Goal: Contribute content: Add original content to the website for others to see

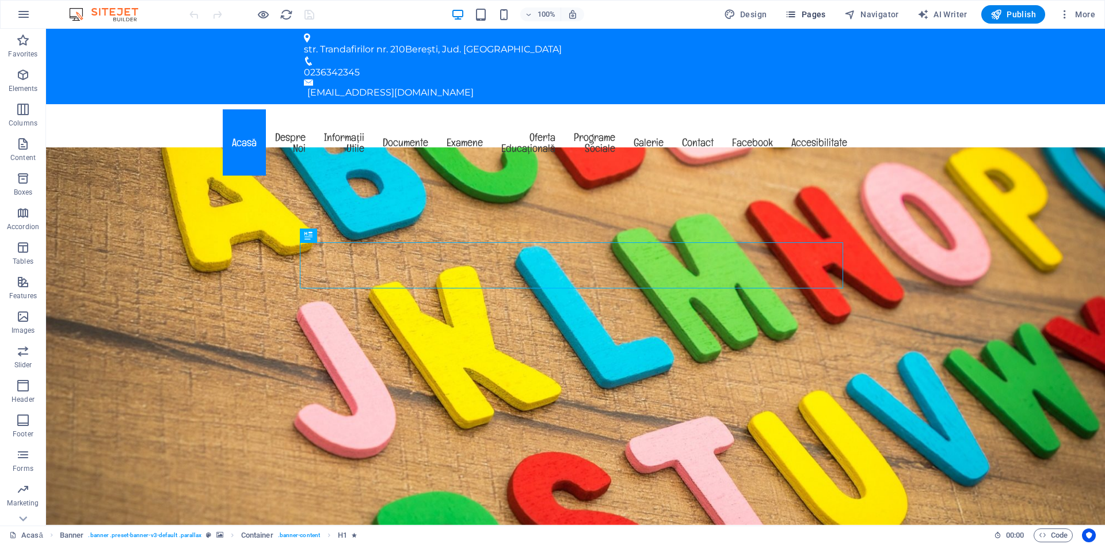
click at [810, 14] on span "Pages" at bounding box center [805, 15] width 40 height 12
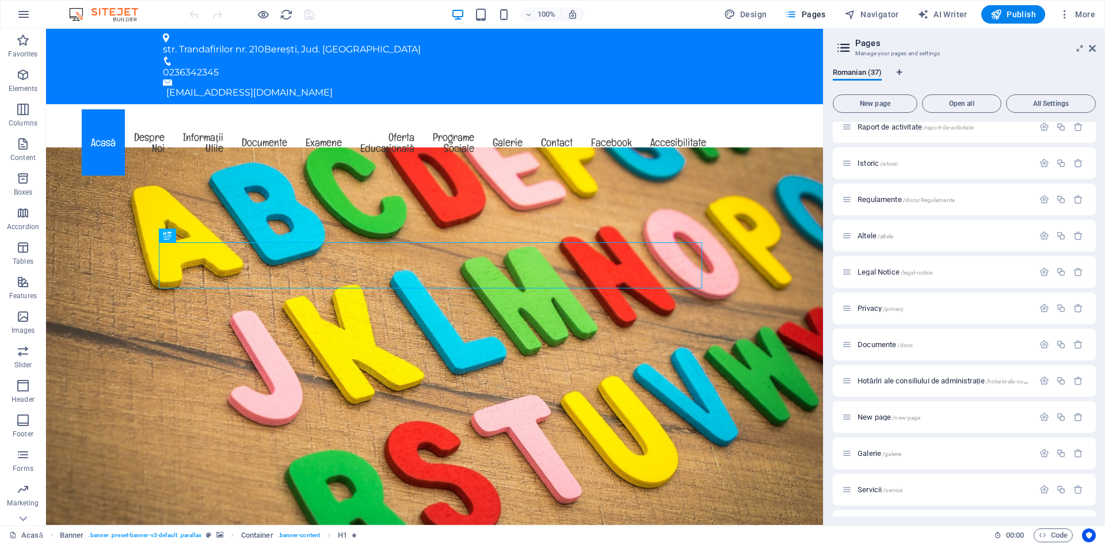
scroll to position [575, 0]
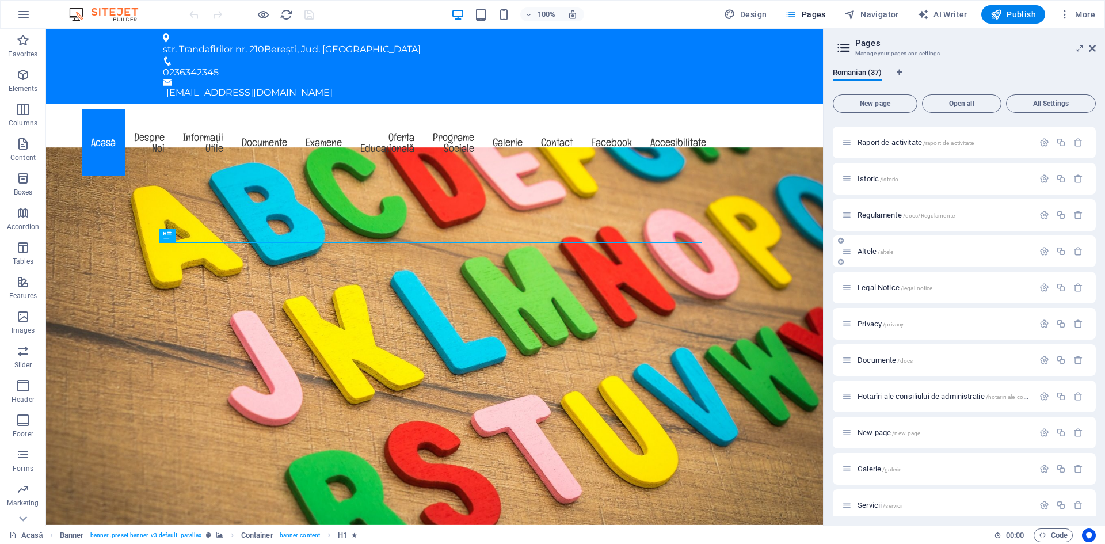
click at [899, 256] on div "Altele /altele" at bounding box center [938, 251] width 192 height 13
click at [868, 250] on span "Altele /altele" at bounding box center [875, 251] width 36 height 9
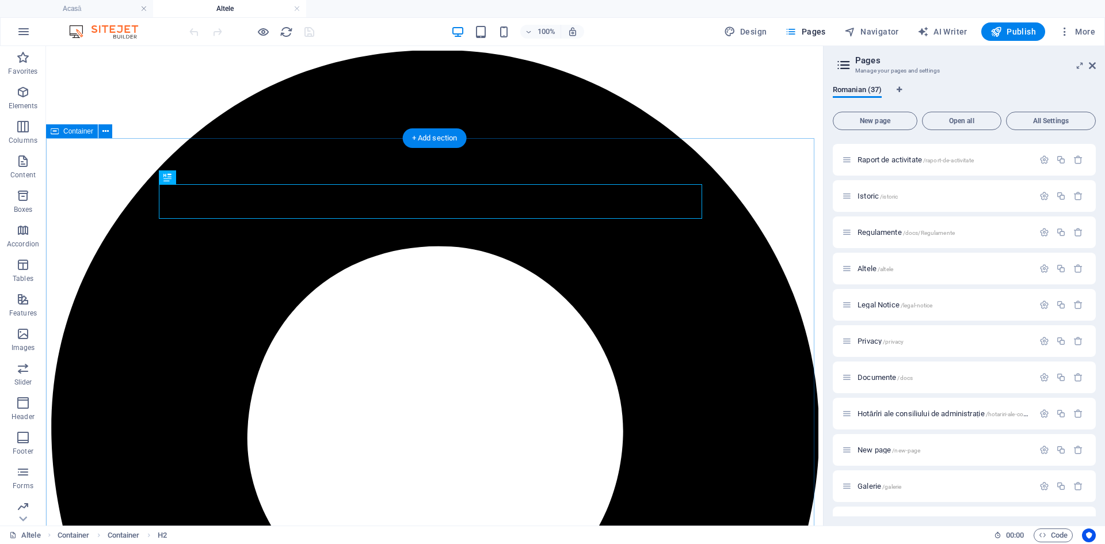
scroll to position [0, 0]
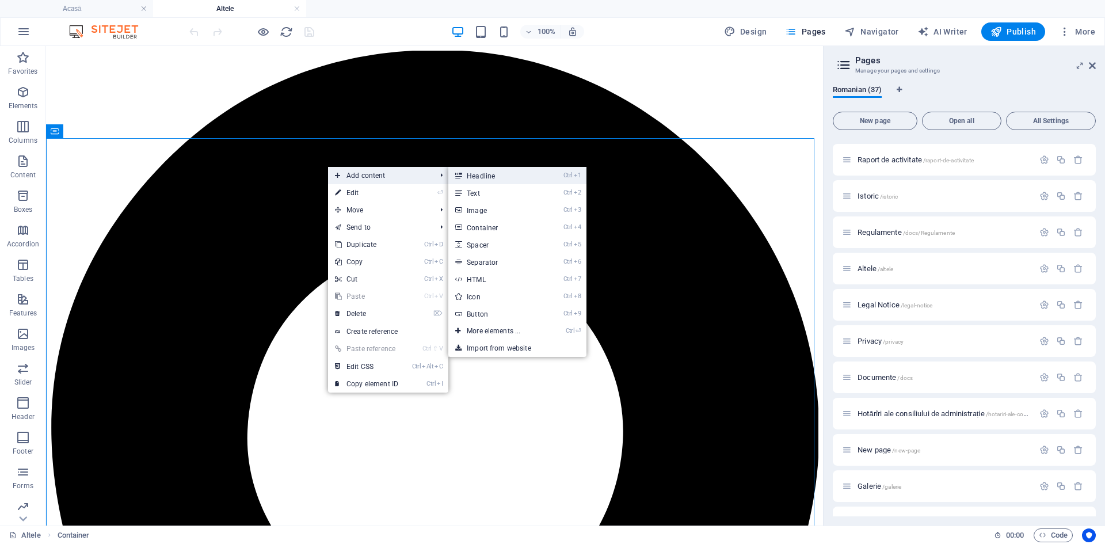
drag, startPoint x: 472, startPoint y: 176, endPoint x: 224, endPoint y: 123, distance: 254.1
click at [472, 176] on link "Ctrl 1 Headline" at bounding box center [495, 175] width 95 height 17
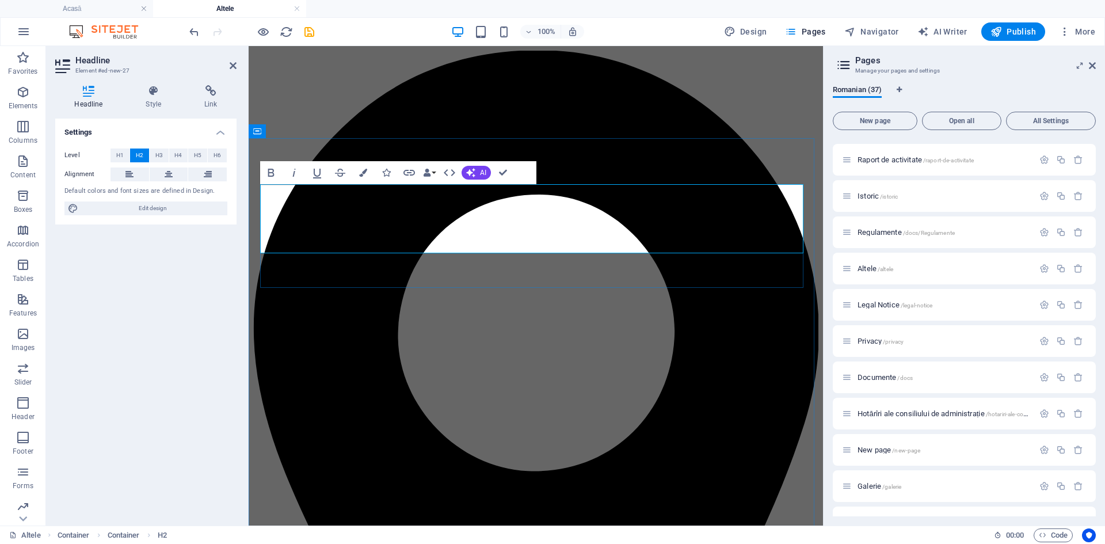
click at [163, 172] on button at bounding box center [169, 174] width 39 height 14
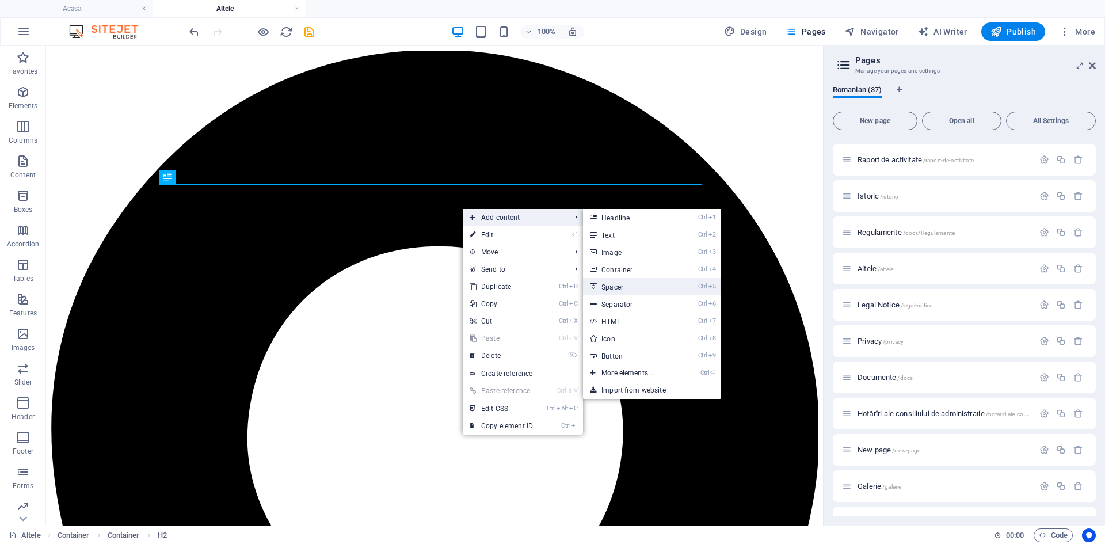
click at [632, 292] on link "Ctrl 5 Spacer" at bounding box center [630, 286] width 95 height 17
select select "px"
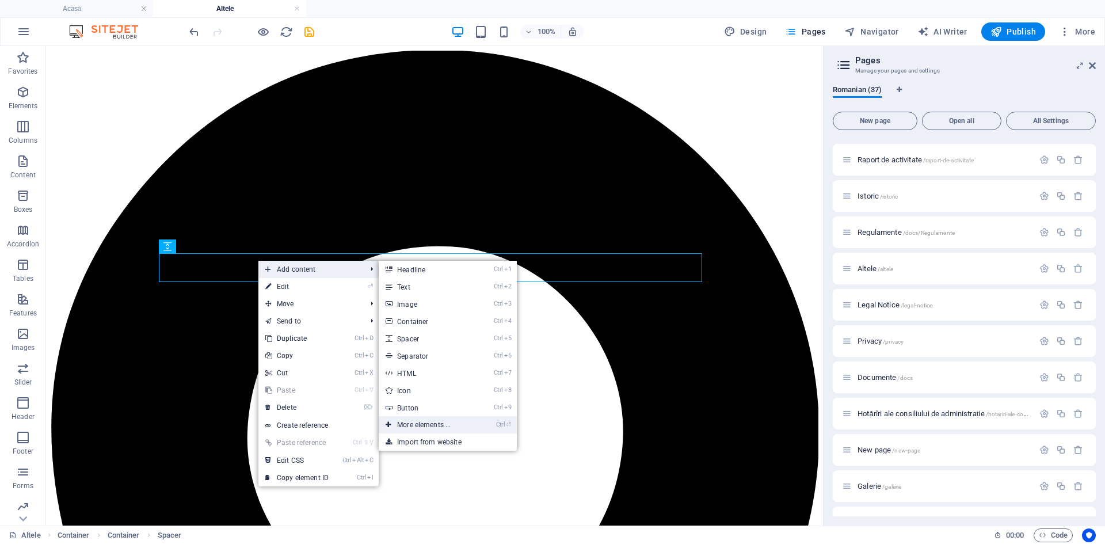
click at [436, 423] on link "Ctrl ⏎ More elements ..." at bounding box center [426, 424] width 95 height 17
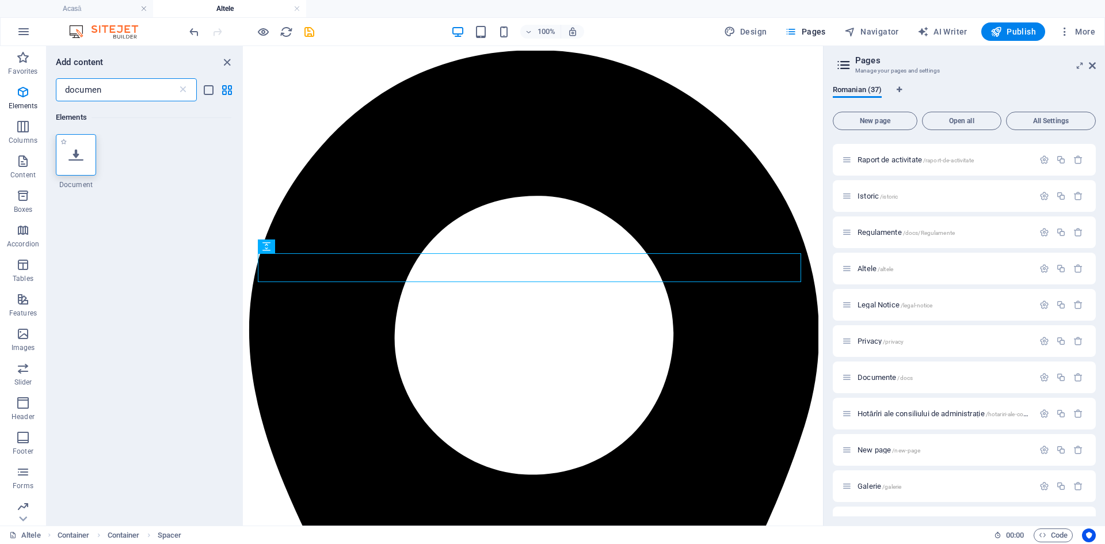
type input "documen"
click at [78, 162] on div at bounding box center [76, 154] width 40 height 41
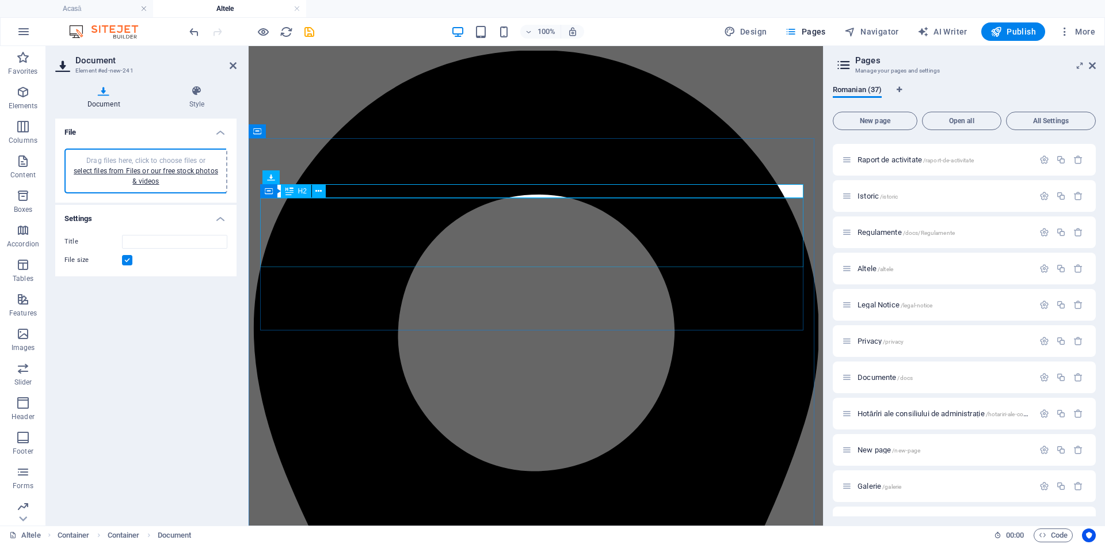
type input "1OrganigramaPaulBujor2025-2026-f7zU21DZSH6269oNeUMv2Q.pdf"
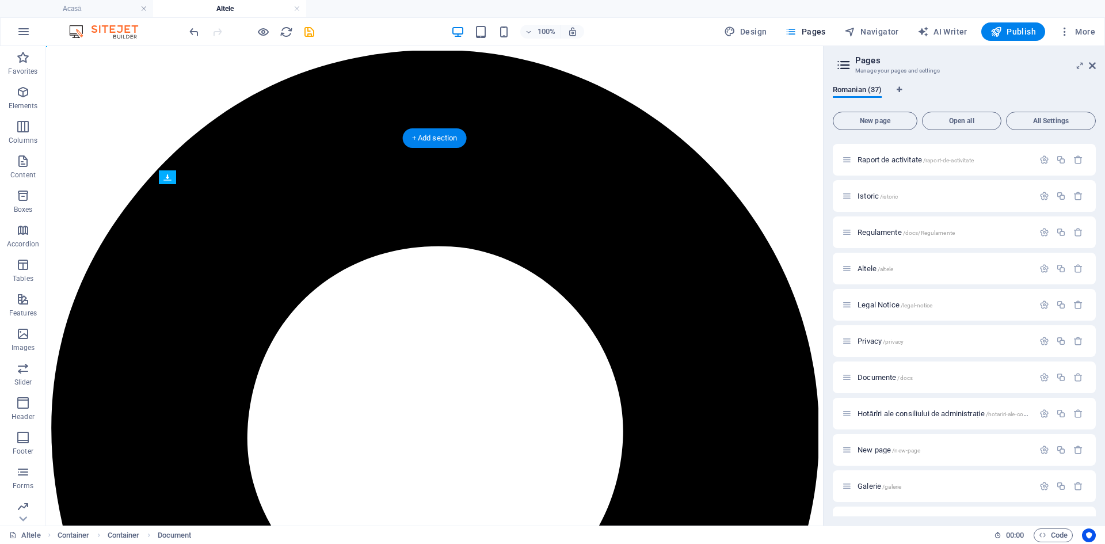
drag, startPoint x: 398, startPoint y: 186, endPoint x: 348, endPoint y: 265, distance: 92.9
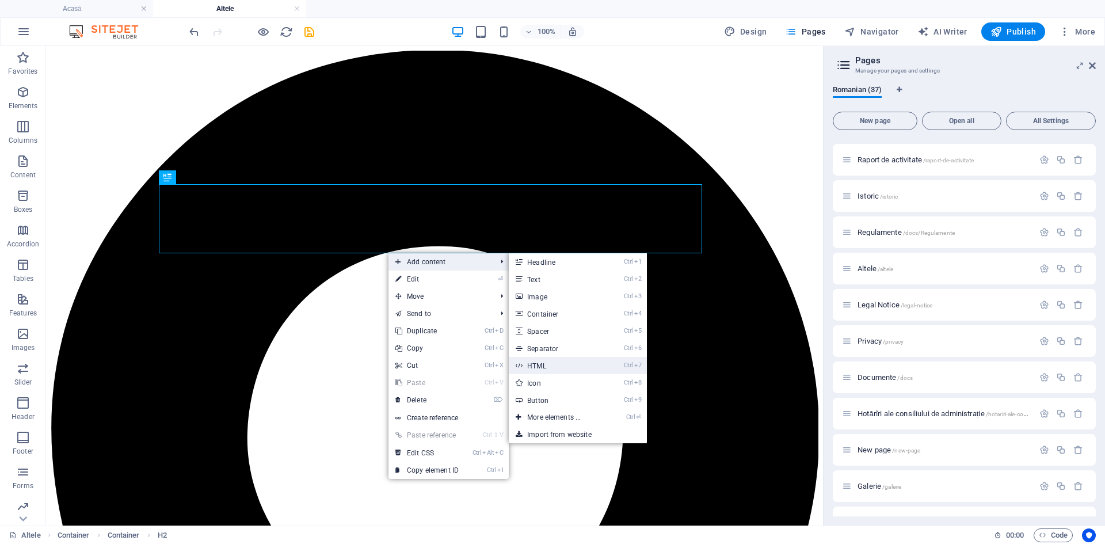
click at [554, 371] on link "Ctrl 7 HTML" at bounding box center [556, 365] width 95 height 17
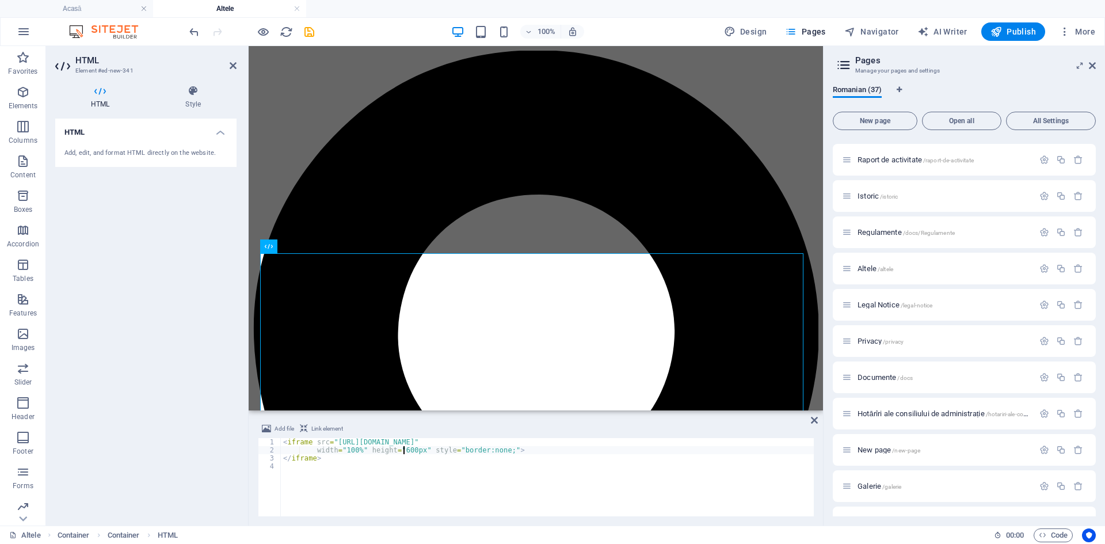
click at [402, 449] on div "< iframe src = "[URL][DOMAIN_NAME]" width = "100%" height = "600px" style = "bo…" at bounding box center [547, 485] width 533 height 94
type textarea "</iframe>"
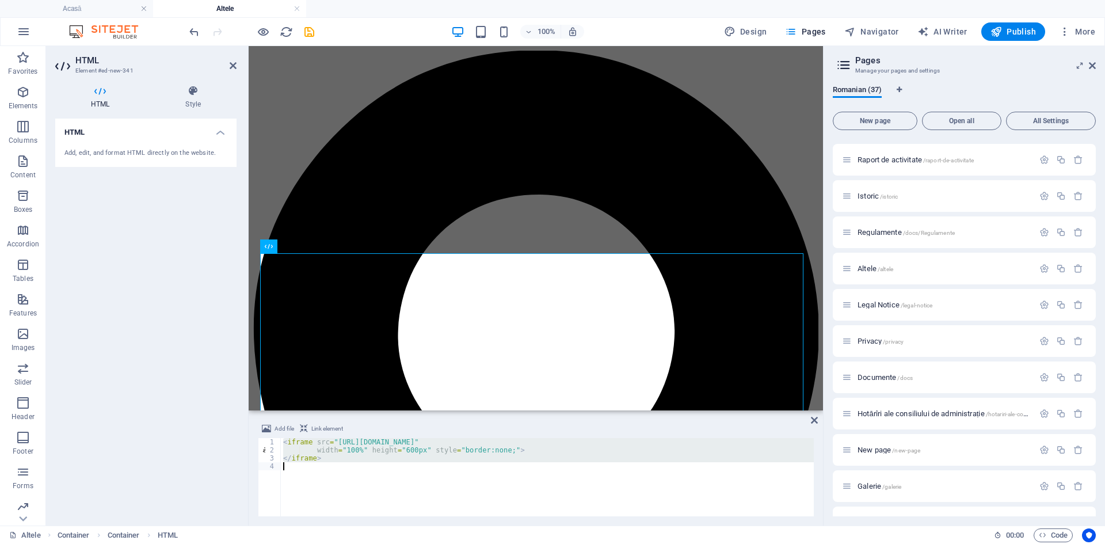
paste textarea
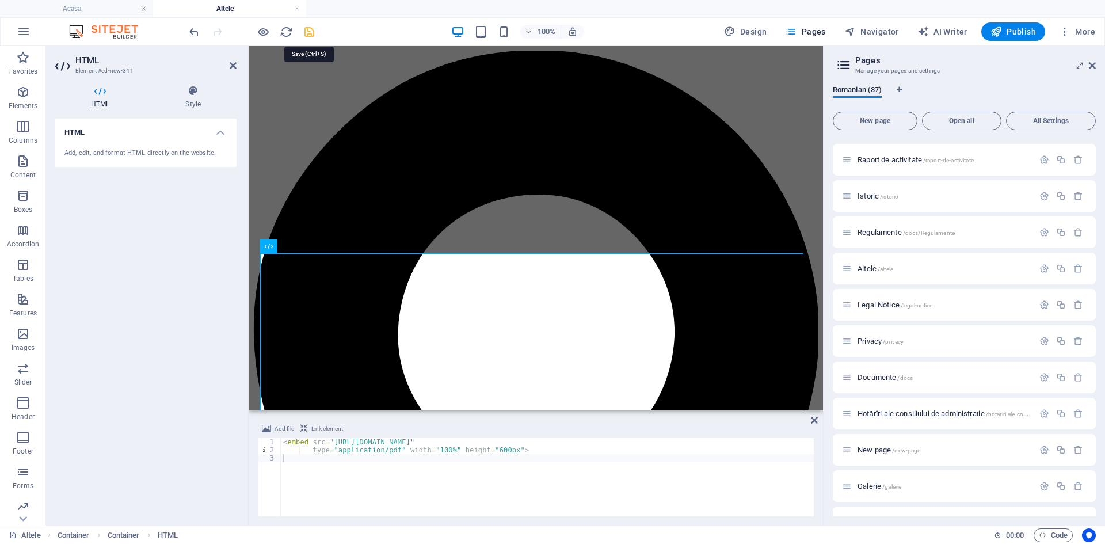
click at [311, 35] on icon "save" at bounding box center [309, 31] width 13 height 13
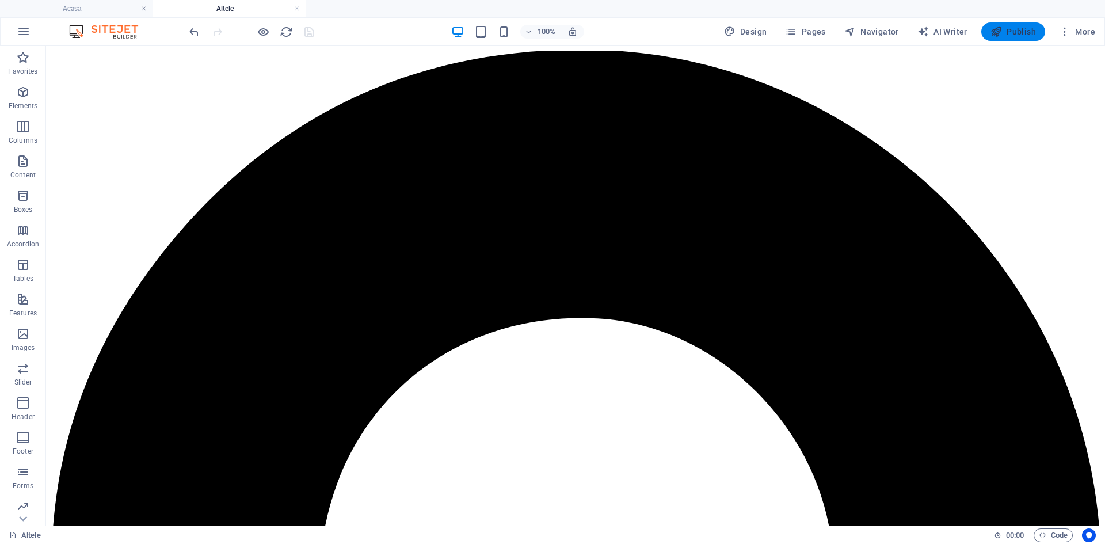
click at [1001, 25] on button "Publish" at bounding box center [1013, 31] width 64 height 18
